Goal: Task Accomplishment & Management: Use online tool/utility

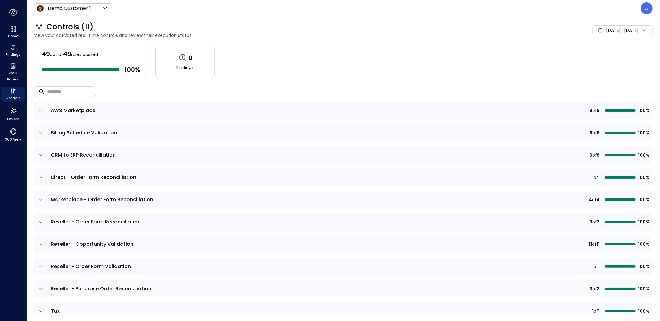
click at [640, 9] on div "Demo Customer 1 ***** ​ G" at bounding box center [343, 8] width 619 height 12
click at [643, 9] on div "G" at bounding box center [647, 8] width 12 height 12
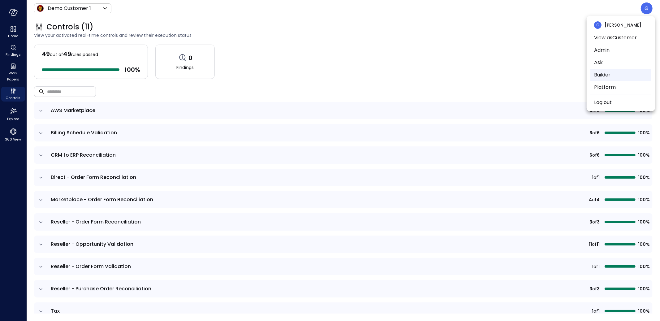
click at [609, 76] on li "Builder" at bounding box center [620, 75] width 61 height 12
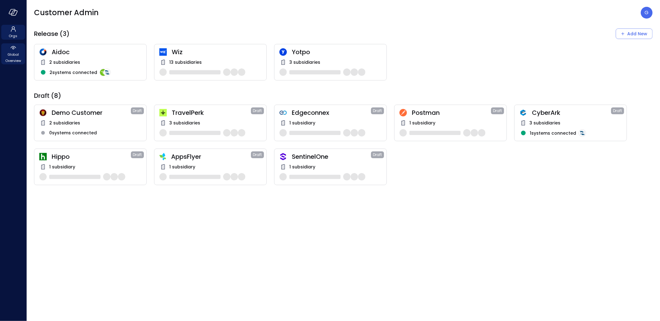
click at [10, 51] on icon at bounding box center [13, 47] width 7 height 7
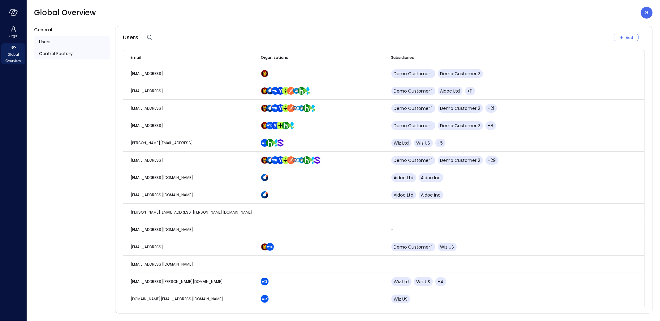
click at [61, 58] on div "Control Factory" at bounding box center [72, 54] width 76 height 12
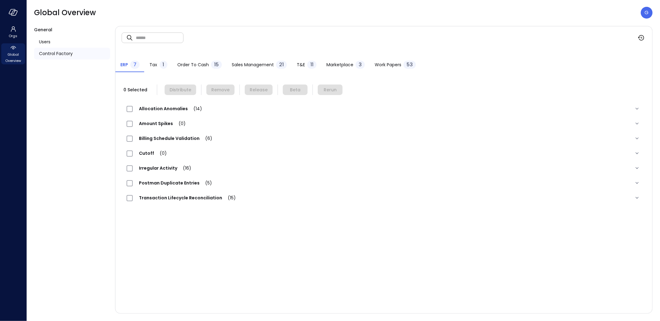
click at [396, 63] on span "Work Papers" at bounding box center [388, 64] width 27 height 7
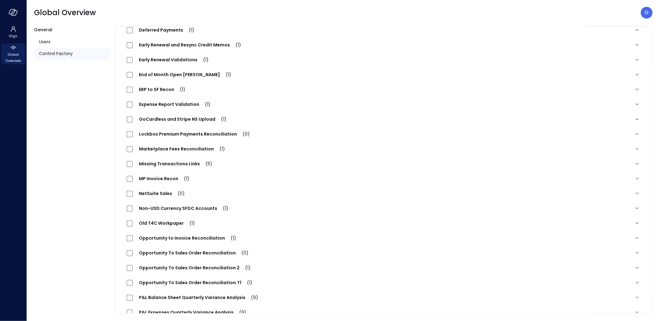
scroll to position [196, 0]
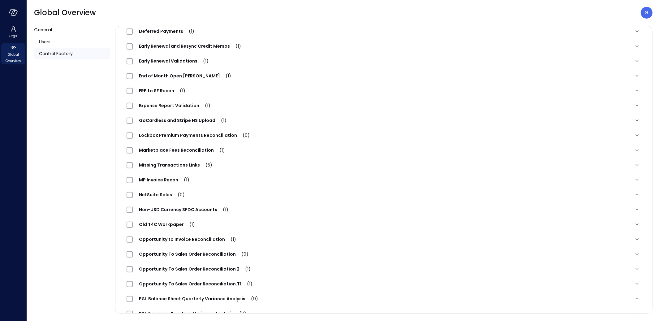
click at [172, 57] on div "Early Renewal Validations (1)" at bounding box center [171, 60] width 88 height 7
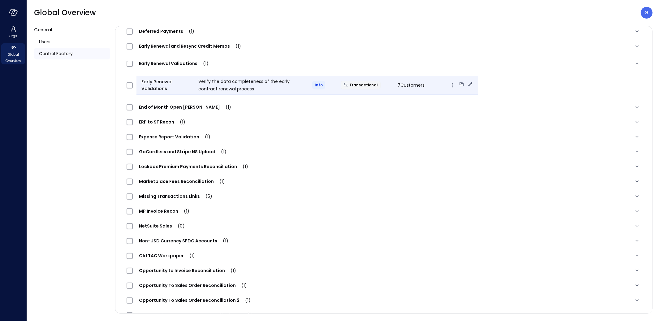
click at [467, 82] on icon at bounding box center [470, 84] width 6 height 6
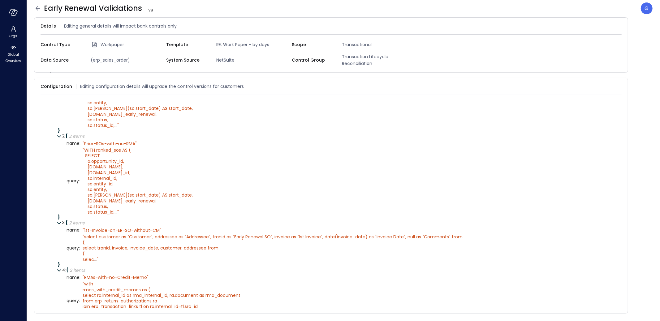
scroll to position [175, 0]
